Goal: Task Accomplishment & Management: Use online tool/utility

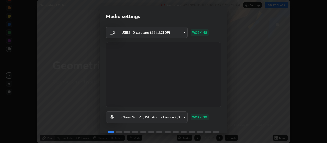
scroll to position [25, 0]
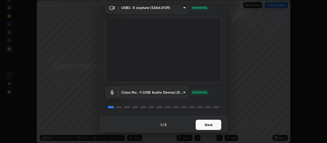
click at [212, 125] on button "Next" at bounding box center [209, 125] width 26 height 10
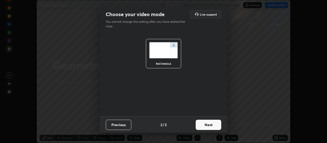
click at [214, 125] on button "Next" at bounding box center [209, 125] width 26 height 10
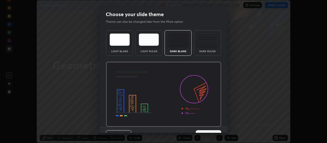
click at [215, 130] on button "Next" at bounding box center [209, 135] width 26 height 10
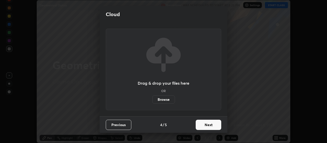
click at [213, 126] on button "Next" at bounding box center [209, 125] width 26 height 10
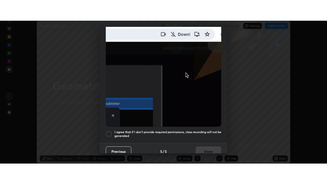
scroll to position [129, 0]
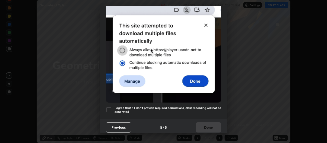
click at [212, 106] on h5 "I agree that if I don't provide required permissions, class recording will not …" at bounding box center [167, 110] width 107 height 8
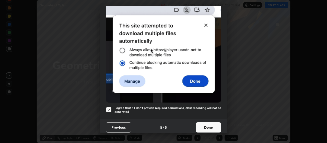
click at [210, 123] on button "Done" at bounding box center [209, 127] width 26 height 10
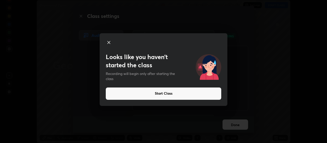
click at [161, 92] on button "Start Class" at bounding box center [163, 93] width 115 height 12
click at [160, 93] on button "Start Class" at bounding box center [163, 93] width 115 height 12
click at [160, 92] on button "Start Class" at bounding box center [163, 93] width 115 height 12
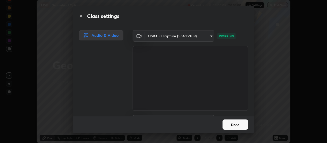
click at [100, 138] on div "Class settings Audio & Video USB3. 0 capture (534d:2109) 3a7dc8c39699f4e9dde770…" at bounding box center [163, 71] width 327 height 143
click at [100, 139] on div "Class settings Audio & Video USB3. 0 capture (534d:2109) 3a7dc8c39699f4e9dde770…" at bounding box center [163, 71] width 327 height 143
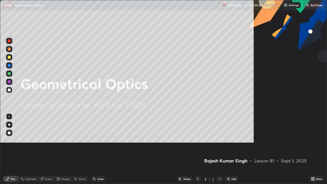
scroll to position [184, 327]
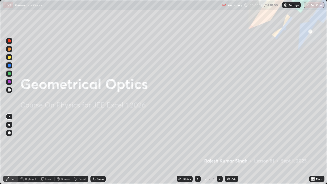
click at [231, 142] on div "Add" at bounding box center [233, 178] width 5 height 3
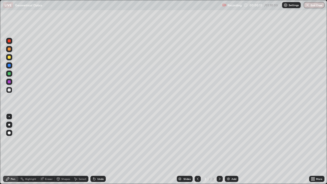
click at [231, 142] on div "Add" at bounding box center [233, 178] width 5 height 3
click at [10, 57] on div at bounding box center [9, 57] width 3 height 3
click at [9, 90] on div at bounding box center [9, 89] width 3 height 3
click at [99, 142] on div "Undo" at bounding box center [100, 178] width 6 height 3
click at [99, 142] on div "Undo" at bounding box center [97, 179] width 15 height 6
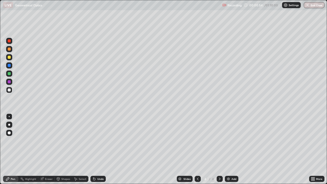
click at [99, 142] on div "Undo" at bounding box center [97, 179] width 15 height 6
click at [98, 142] on div "Undo" at bounding box center [97, 179] width 15 height 6
click at [97, 142] on div "Undo" at bounding box center [97, 179] width 15 height 6
click at [98, 142] on div "Undo" at bounding box center [97, 179] width 15 height 6
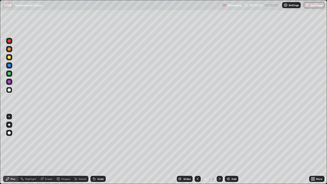
click at [99, 142] on div "Undo" at bounding box center [100, 178] width 6 height 3
click at [98, 142] on div "Undo" at bounding box center [100, 178] width 6 height 3
click at [97, 142] on div "Undo" at bounding box center [100, 178] width 6 height 3
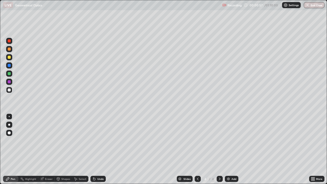
click at [98, 142] on div "Undo" at bounding box center [100, 178] width 6 height 3
click at [9, 57] on div at bounding box center [9, 57] width 3 height 3
click at [8, 91] on div at bounding box center [9, 90] width 6 height 6
click at [99, 142] on div "Undo" at bounding box center [100, 178] width 6 height 3
click at [101, 142] on div "Undo" at bounding box center [100, 178] width 6 height 3
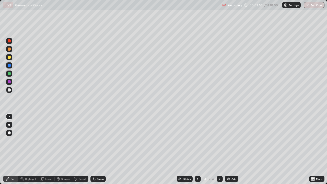
click at [9, 81] on div at bounding box center [9, 81] width 3 height 3
click at [101, 142] on div "Undo" at bounding box center [100, 178] width 6 height 3
click at [10, 73] on div at bounding box center [9, 73] width 3 height 3
click at [9, 90] on div at bounding box center [9, 89] width 3 height 3
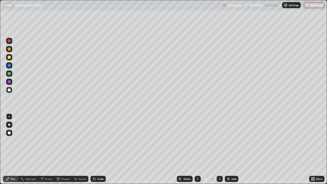
click at [9, 82] on div at bounding box center [9, 81] width 3 height 3
click at [49, 142] on div "Eraser" at bounding box center [49, 178] width 8 height 3
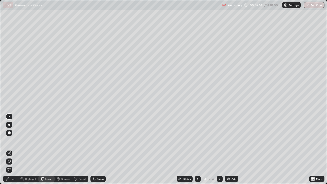
click at [16, 142] on div "Pen" at bounding box center [10, 179] width 15 height 6
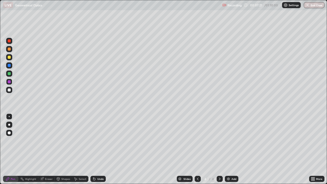
click at [47, 142] on div "Eraser" at bounding box center [49, 178] width 8 height 3
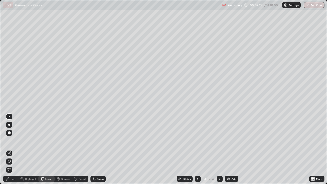
click at [13, 142] on div "Pen" at bounding box center [13, 178] width 5 height 3
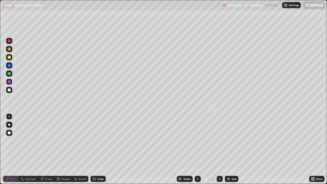
click at [50, 142] on div "Eraser" at bounding box center [49, 178] width 8 height 3
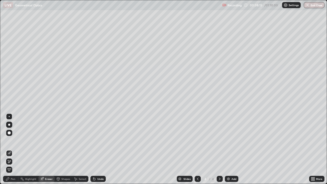
click at [10, 142] on icon at bounding box center [9, 161] width 4 height 4
click at [13, 142] on div "Pen" at bounding box center [10, 179] width 15 height 6
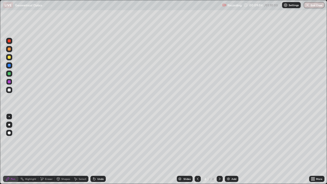
click at [11, 91] on div at bounding box center [9, 90] width 6 height 6
click at [99, 142] on div "Undo" at bounding box center [100, 178] width 6 height 3
click at [231, 142] on div "Add" at bounding box center [233, 178] width 5 height 3
click at [10, 57] on div at bounding box center [9, 57] width 3 height 3
click at [198, 142] on icon at bounding box center [198, 179] width 4 height 4
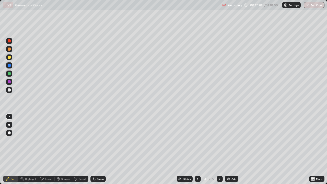
click at [228, 142] on img at bounding box center [228, 179] width 4 height 4
click at [10, 57] on div at bounding box center [9, 57] width 3 height 3
click at [197, 142] on icon at bounding box center [198, 179] width 4 height 4
click at [232, 142] on div "Add" at bounding box center [232, 179] width 14 height 6
click at [9, 90] on div at bounding box center [9, 89] width 3 height 3
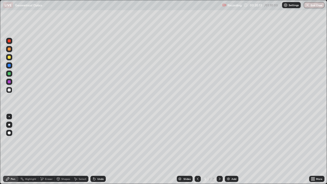
click at [100, 142] on div "Undo" at bounding box center [100, 178] width 6 height 3
click at [101, 142] on div "Undo" at bounding box center [100, 178] width 6 height 3
click at [10, 57] on div at bounding box center [9, 57] width 3 height 3
click at [11, 90] on div at bounding box center [9, 90] width 6 height 6
click at [47, 142] on div "Eraser" at bounding box center [49, 178] width 8 height 3
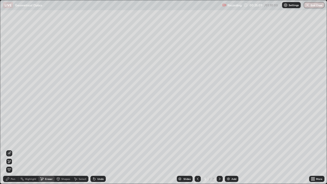
click at [14, 142] on div "Pen" at bounding box center [13, 178] width 5 height 3
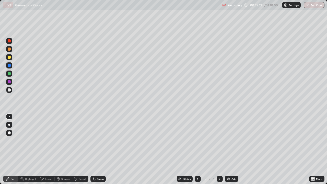
click at [10, 57] on div at bounding box center [9, 57] width 3 height 3
click at [10, 75] on div at bounding box center [9, 73] width 3 height 3
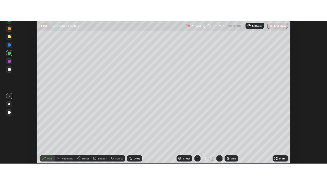
scroll to position [143, 327]
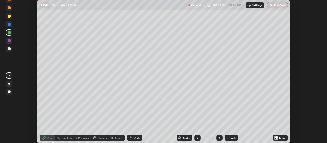
click at [232, 138] on div "Add" at bounding box center [233, 137] width 5 height 3
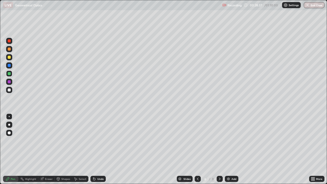
scroll to position [184, 327]
click at [46, 142] on div "Eraser" at bounding box center [49, 178] width 8 height 3
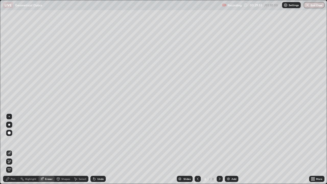
click at [10, 142] on icon at bounding box center [9, 161] width 4 height 4
click at [16, 142] on div "Pen" at bounding box center [10, 179] width 15 height 6
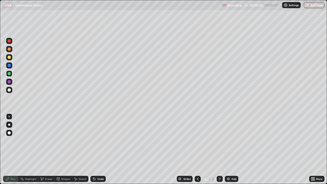
click at [100, 142] on div "Undo" at bounding box center [100, 178] width 6 height 3
click at [9, 90] on div at bounding box center [9, 89] width 3 height 3
click at [9, 57] on div at bounding box center [9, 57] width 3 height 3
click at [10, 74] on div at bounding box center [9, 73] width 3 height 3
click at [100, 142] on div "Undo" at bounding box center [100, 178] width 6 height 3
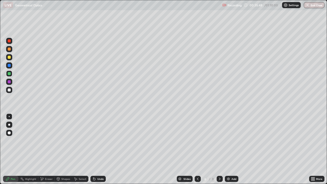
click at [100, 142] on div "Undo" at bounding box center [100, 178] width 6 height 3
click at [231, 142] on div "Add" at bounding box center [232, 179] width 14 height 6
click at [10, 74] on div at bounding box center [9, 73] width 3 height 3
click at [11, 89] on div at bounding box center [9, 90] width 6 height 6
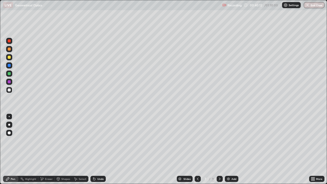
click at [10, 72] on div at bounding box center [9, 73] width 3 height 3
click at [9, 55] on div at bounding box center [9, 57] width 6 height 6
click at [49, 142] on div "Eraser" at bounding box center [49, 178] width 8 height 3
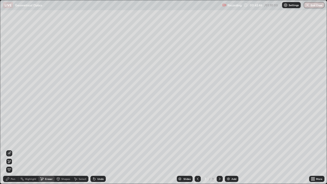
click at [100, 142] on div "Undo" at bounding box center [97, 179] width 15 height 6
click at [10, 142] on icon at bounding box center [9, 152] width 3 height 3
click at [11, 142] on icon at bounding box center [9, 161] width 3 height 3
click at [15, 142] on div "Pen" at bounding box center [13, 178] width 5 height 3
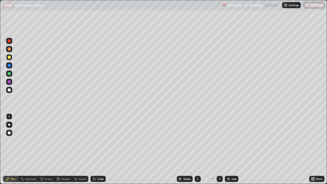
click at [9, 57] on div at bounding box center [9, 57] width 3 height 3
click at [312, 4] on button "End Class" at bounding box center [314, 5] width 21 height 6
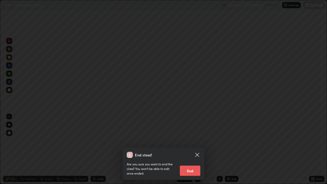
click at [214, 121] on div "End class? Are you sure you want to end the class? You won’t be able to edit on…" at bounding box center [163, 92] width 327 height 184
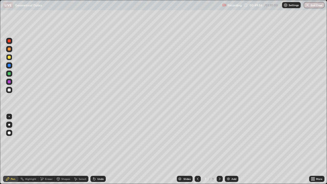
click at [311, 4] on button "End Class" at bounding box center [314, 5] width 21 height 6
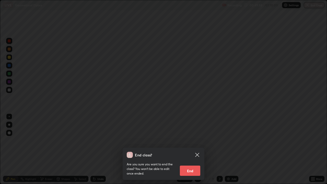
click at [187, 142] on button "End" at bounding box center [190, 170] width 20 height 10
